Goal: Task Accomplishment & Management: Use online tool/utility

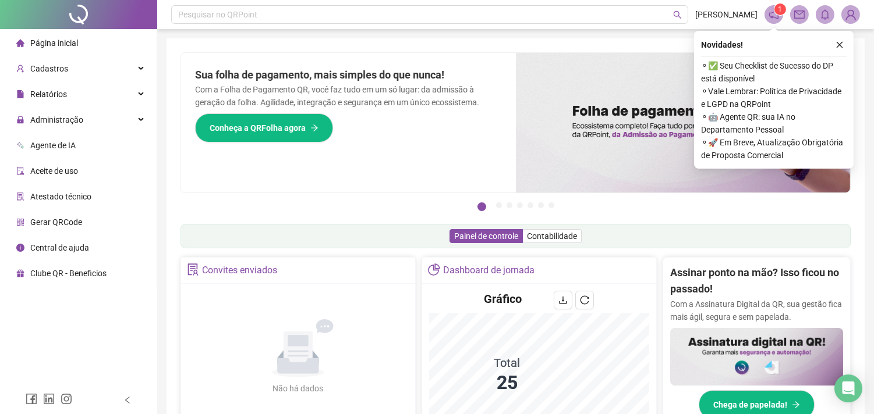
click at [63, 169] on span "Aceite de uso" at bounding box center [54, 170] width 48 height 9
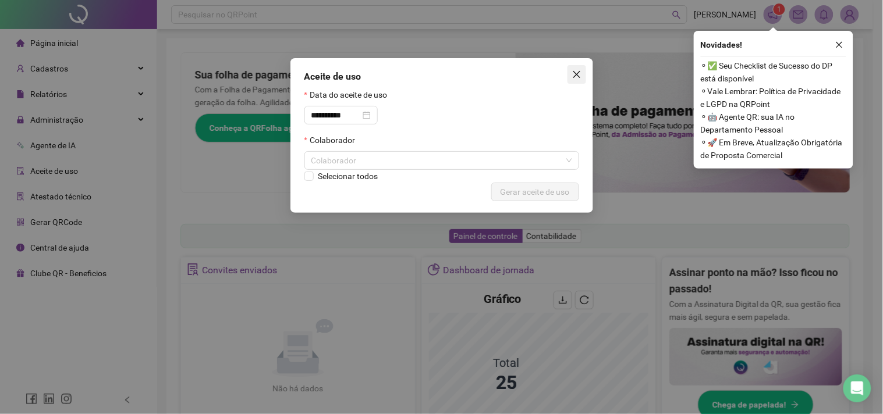
click at [578, 76] on icon "close" at bounding box center [576, 74] width 7 height 7
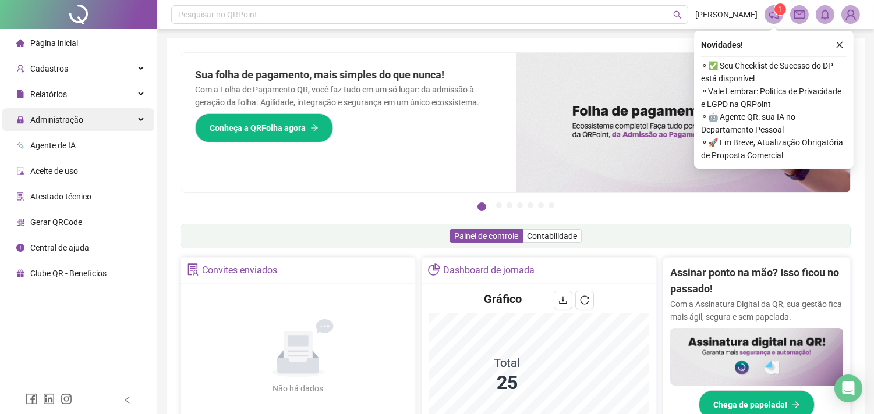
click at [69, 121] on span "Administração" at bounding box center [56, 119] width 53 height 9
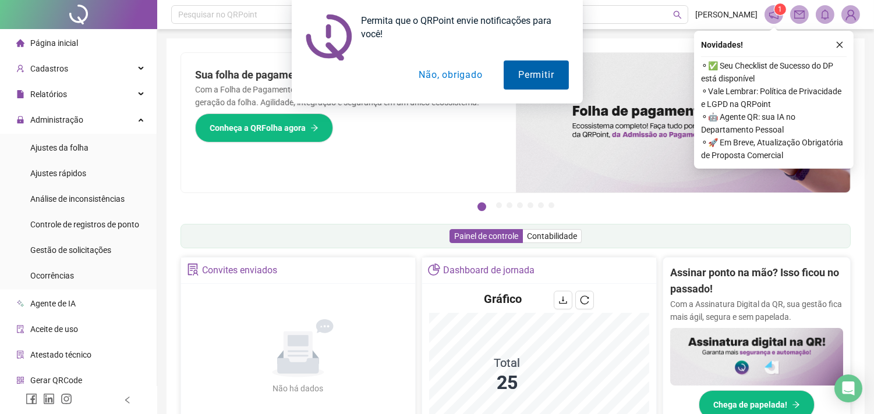
click at [519, 76] on button "Permitir" at bounding box center [536, 75] width 65 height 29
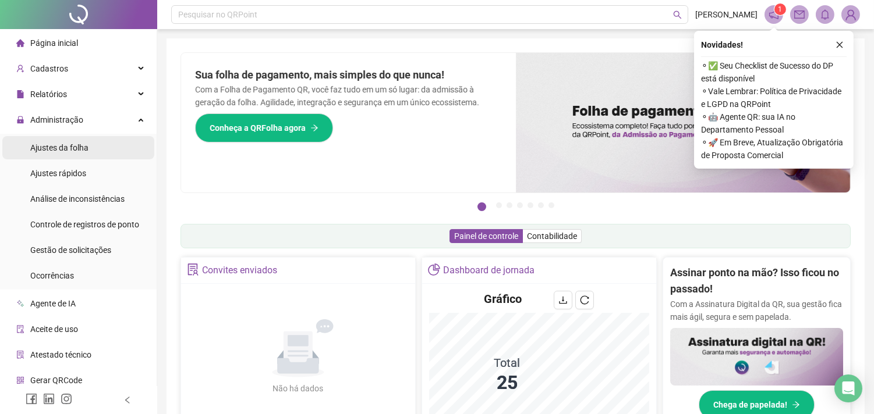
click at [83, 148] on span "Ajustes da folha" at bounding box center [59, 147] width 58 height 9
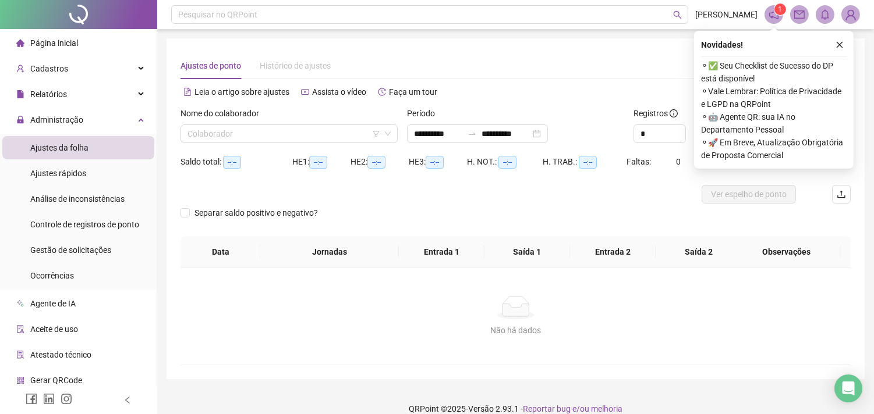
type input "**********"
click at [210, 137] on input "search" at bounding box center [283, 133] width 193 height 17
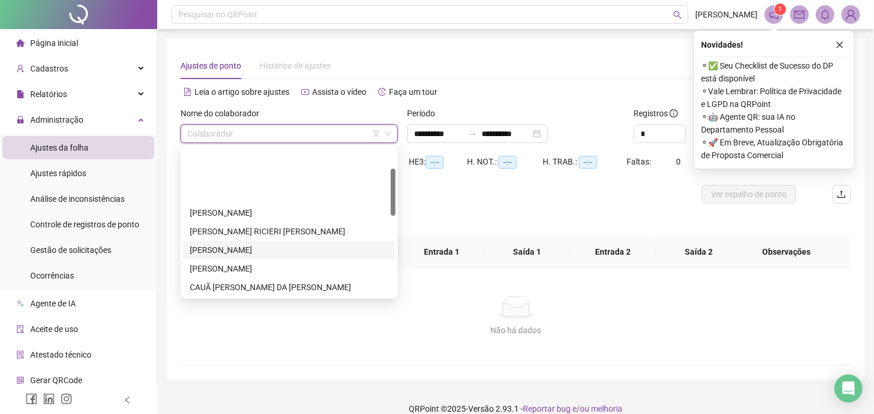
scroll to position [129, 0]
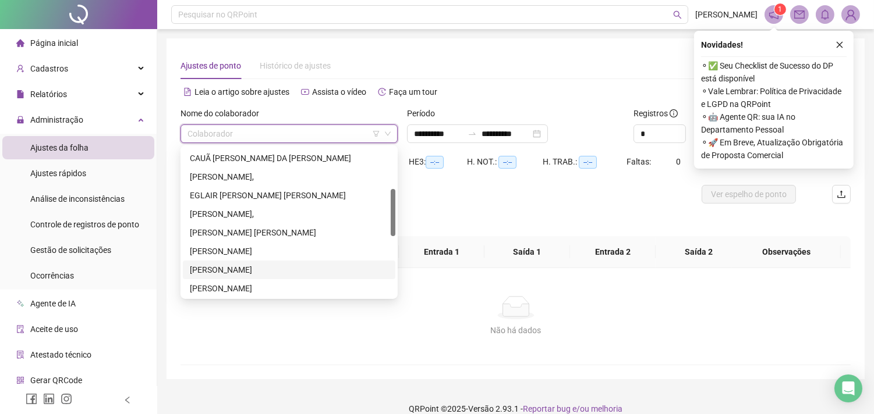
click at [214, 275] on div "[PERSON_NAME]" at bounding box center [289, 270] width 199 height 13
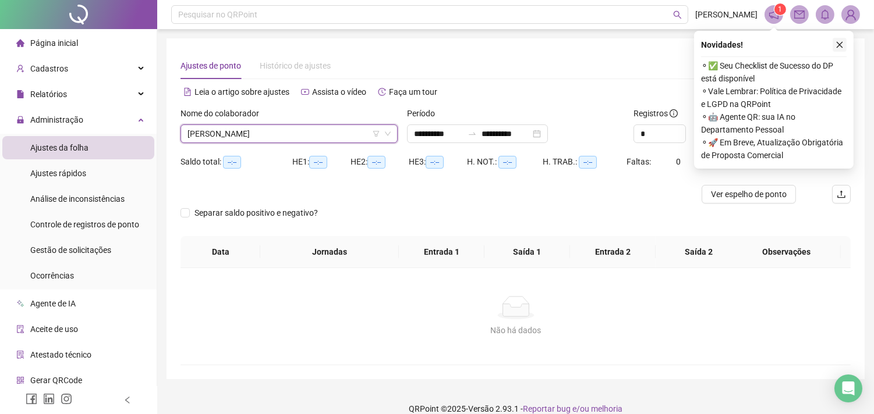
click at [837, 44] on icon "close" at bounding box center [839, 45] width 8 height 8
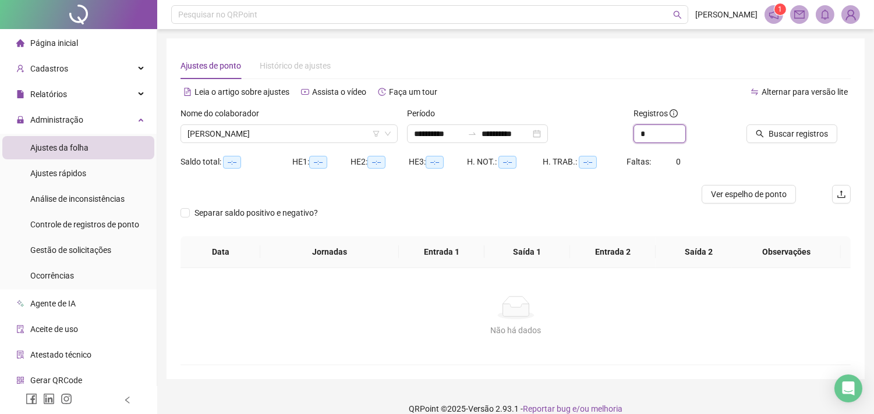
drag, startPoint x: 615, startPoint y: 141, endPoint x: 562, endPoint y: 152, distance: 54.0
click at [579, 146] on div "**********" at bounding box center [515, 129] width 679 height 45
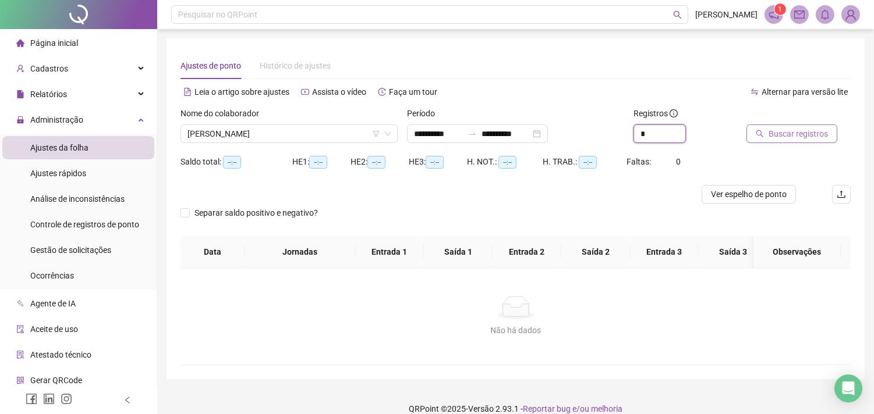
type input "*"
click at [776, 132] on span "Buscar registros" at bounding box center [797, 133] width 59 height 13
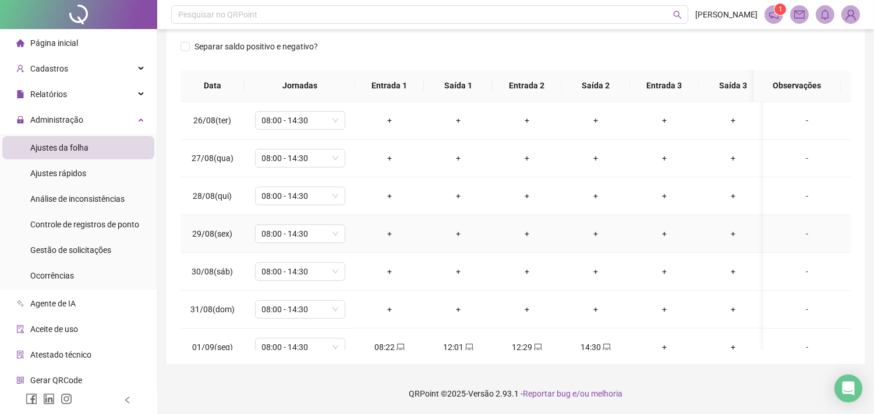
scroll to position [0, 0]
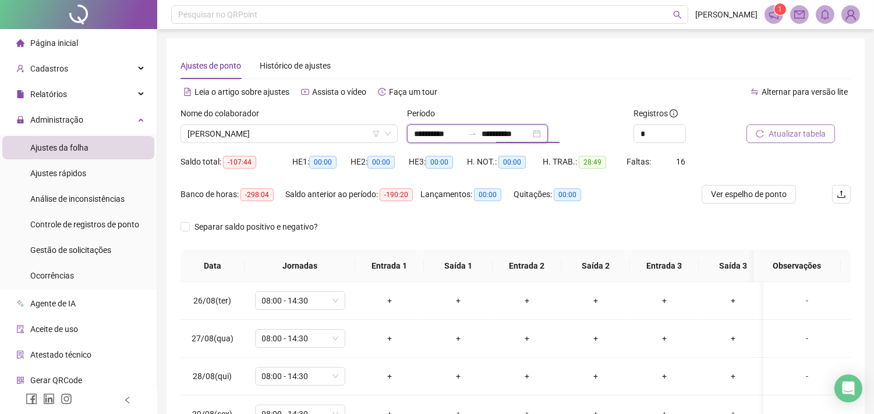
click at [529, 133] on input "**********" at bounding box center [505, 133] width 49 height 13
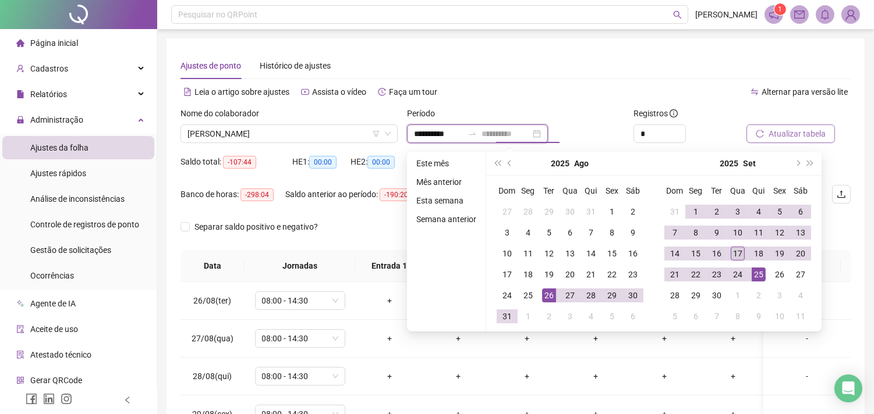
type input "**********"
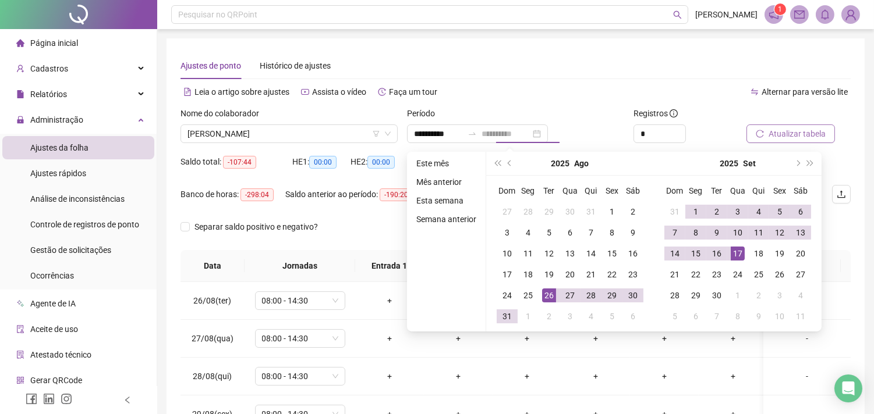
click at [741, 253] on div "17" at bounding box center [738, 254] width 14 height 14
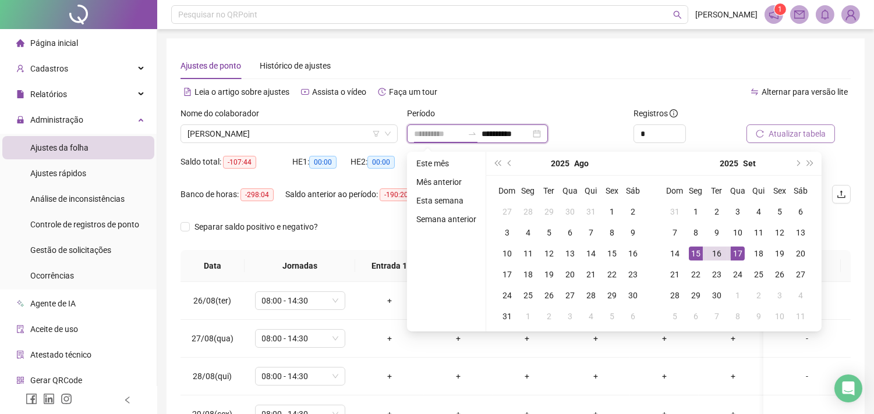
type input "**********"
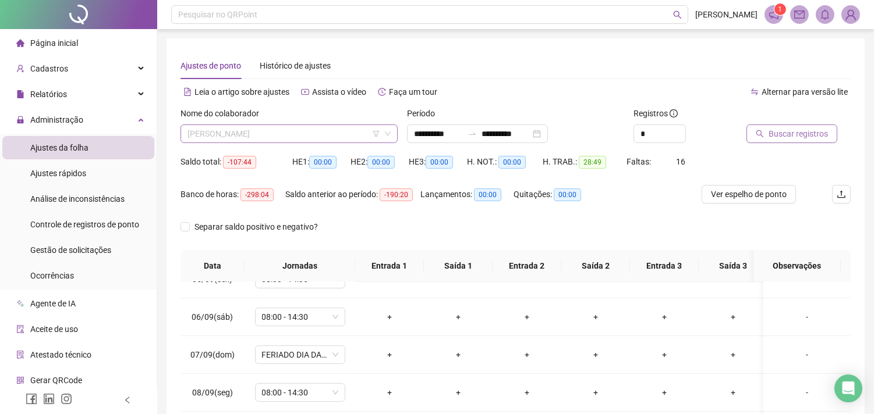
click at [251, 132] on span "[PERSON_NAME]" at bounding box center [288, 133] width 203 height 17
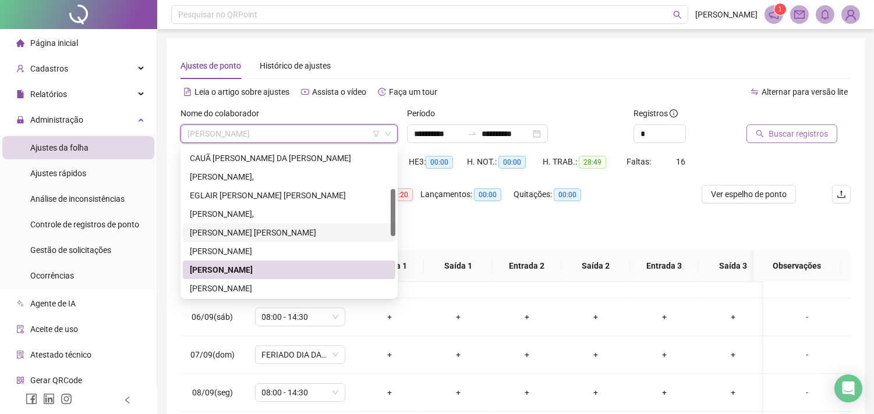
click at [257, 235] on div "[PERSON_NAME] [PERSON_NAME]" at bounding box center [289, 232] width 199 height 13
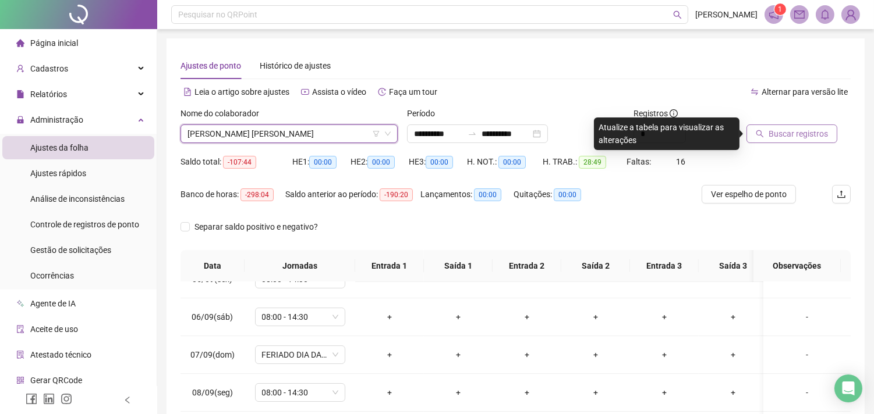
click at [781, 131] on span "Buscar registros" at bounding box center [797, 133] width 59 height 13
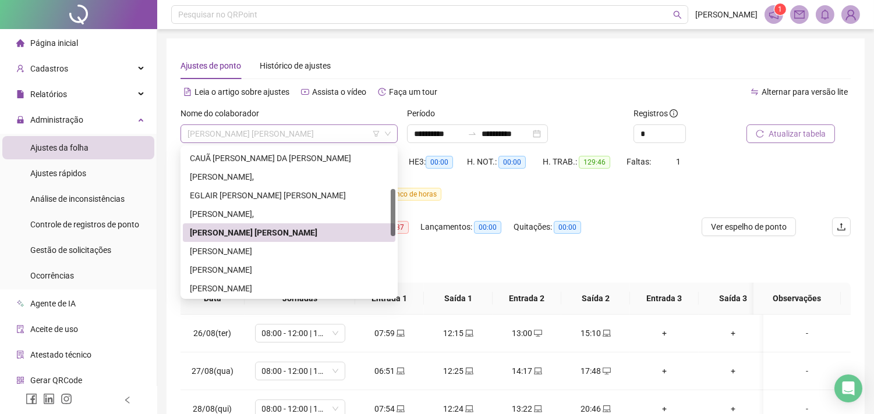
click at [201, 130] on span "[PERSON_NAME] [PERSON_NAME]" at bounding box center [288, 133] width 203 height 17
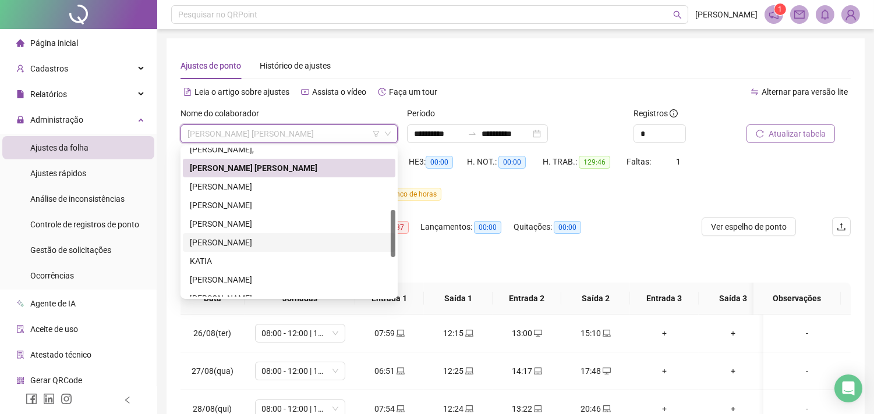
click at [260, 244] on div "[PERSON_NAME]" at bounding box center [289, 242] width 199 height 13
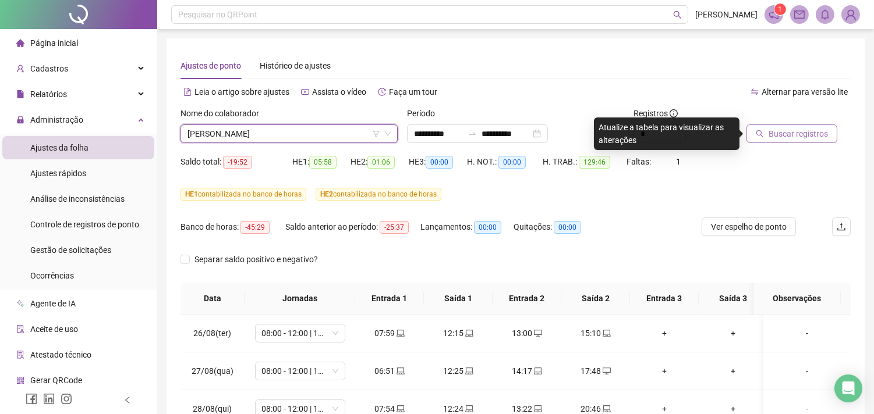
click at [781, 136] on span "Buscar registros" at bounding box center [797, 133] width 59 height 13
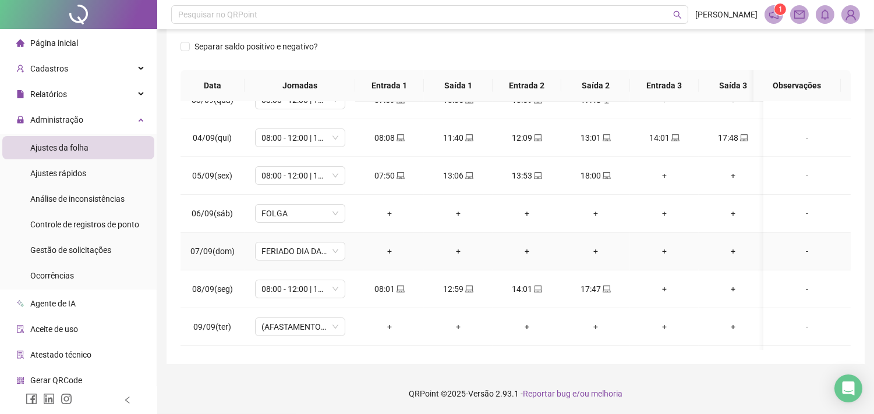
scroll to position [388, 0]
